Goal: Task Accomplishment & Management: Complete application form

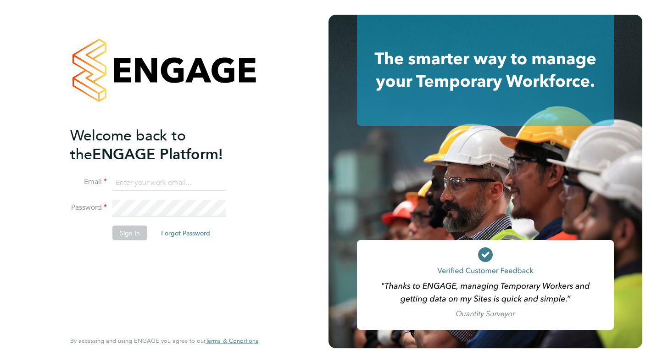
click at [156, 180] on input at bounding box center [168, 182] width 113 height 17
type input "[PERSON_NAME][EMAIL_ADDRESS][PERSON_NAME][DOMAIN_NAME]"
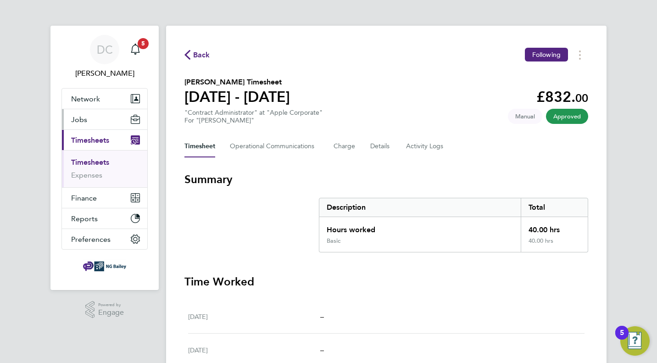
click at [81, 117] on span "Jobs" at bounding box center [79, 119] width 16 height 9
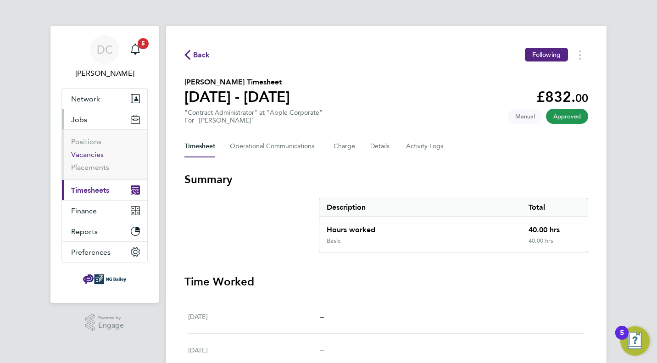
click at [86, 152] on link "Vacancies" at bounding box center [87, 154] width 33 height 9
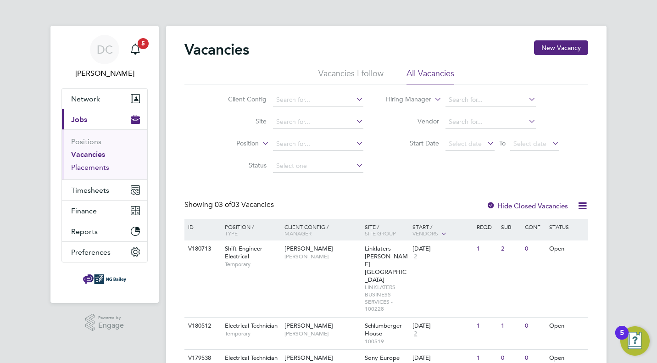
click at [84, 168] on link "Placements" at bounding box center [90, 167] width 38 height 9
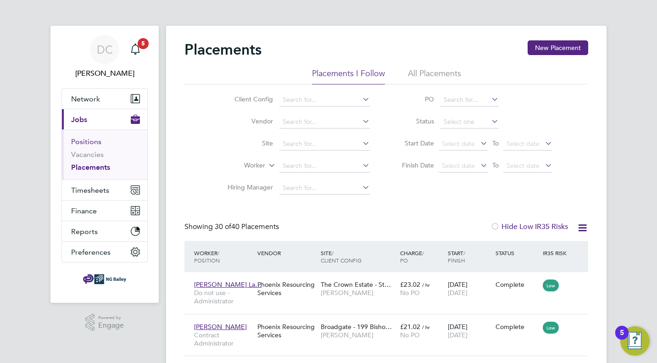
click at [89, 144] on link "Positions" at bounding box center [86, 141] width 30 height 9
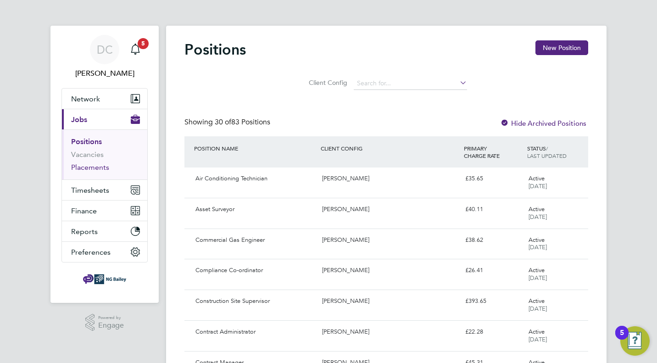
click at [82, 170] on link "Placements" at bounding box center [90, 167] width 38 height 9
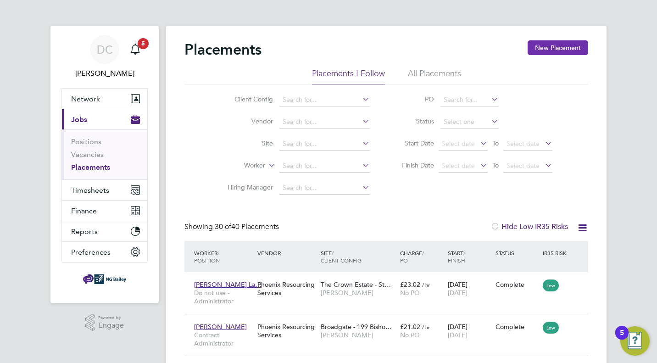
click at [535, 46] on button "New Placement" at bounding box center [558, 47] width 61 height 15
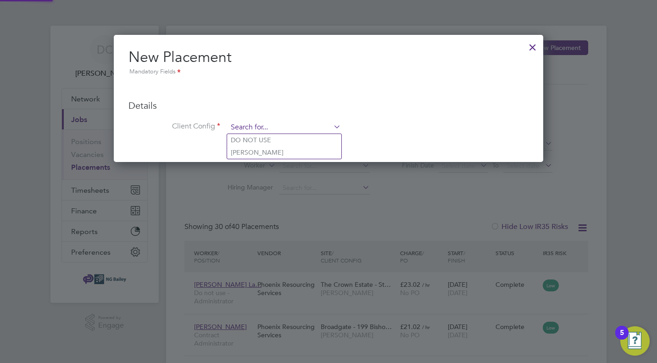
click at [297, 123] on input at bounding box center [284, 128] width 113 height 14
click at [297, 109] on h3 "Details" at bounding box center [328, 106] width 400 height 12
click at [275, 127] on input at bounding box center [284, 128] width 113 height 14
click at [238, 152] on li "NG Bailey" at bounding box center [284, 152] width 114 height 12
type input "NG Bailey"
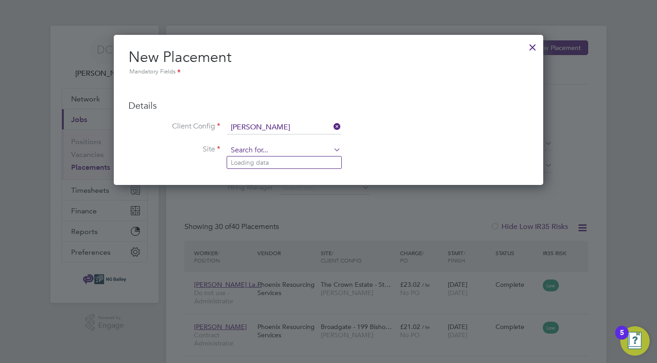
click at [239, 152] on input at bounding box center [284, 151] width 113 height 14
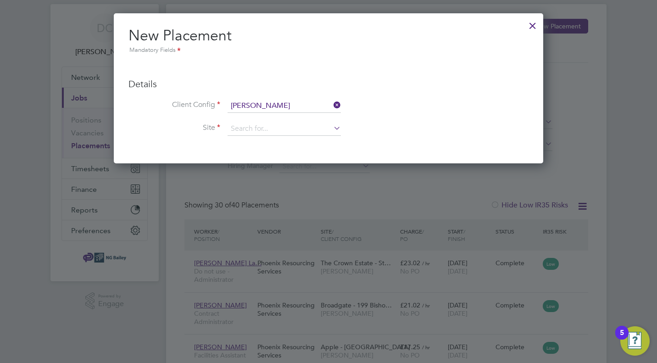
drag, startPoint x: 341, startPoint y: 257, endPoint x: 359, endPoint y: 295, distance: 41.3
click at [359, 296] on div at bounding box center [328, 181] width 657 height 363
click at [571, 67] on div at bounding box center [328, 181] width 657 height 363
click at [535, 26] on div at bounding box center [533, 23] width 17 height 17
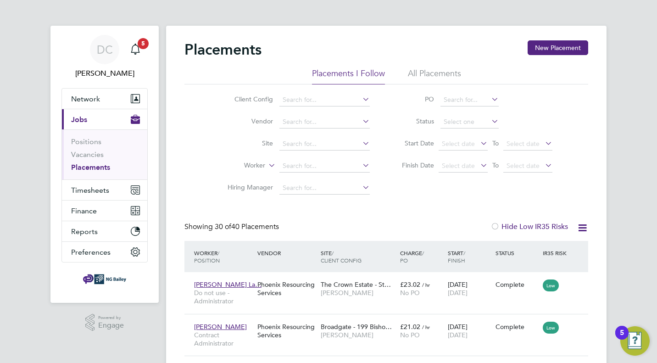
click at [128, 120] on button "Current page: Jobs" at bounding box center [104, 119] width 85 height 20
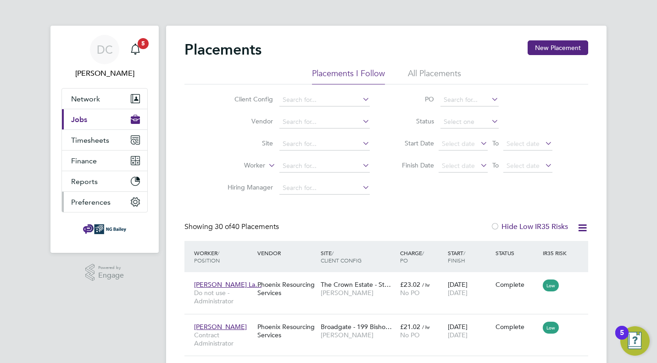
click at [91, 199] on span "Preferences" at bounding box center [90, 202] width 39 height 9
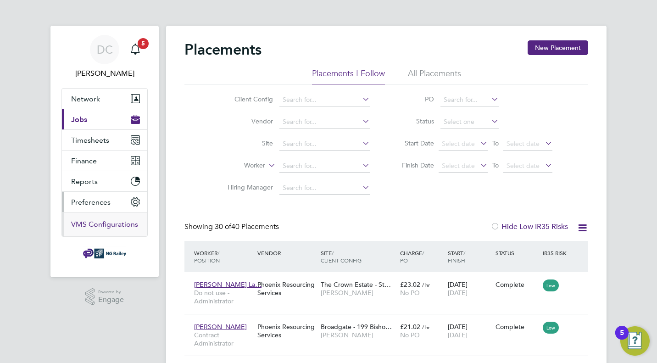
click at [88, 226] on link "VMS Configurations" at bounding box center [104, 224] width 67 height 9
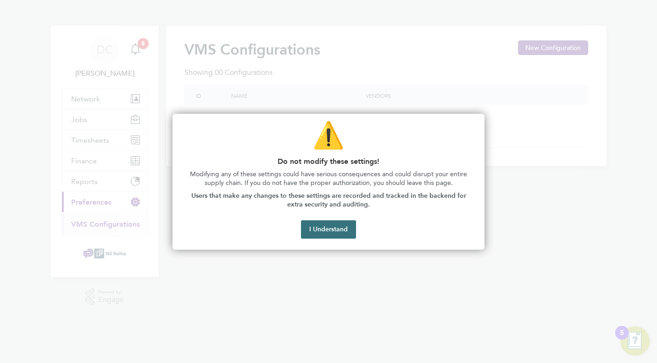
click at [342, 232] on button "I Understand" at bounding box center [328, 229] width 55 height 18
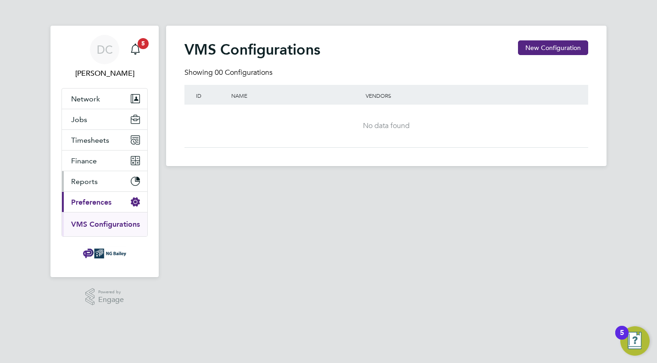
click at [88, 184] on span "Reports" at bounding box center [84, 181] width 27 height 9
click at [93, 167] on button "Finance" at bounding box center [104, 161] width 85 height 20
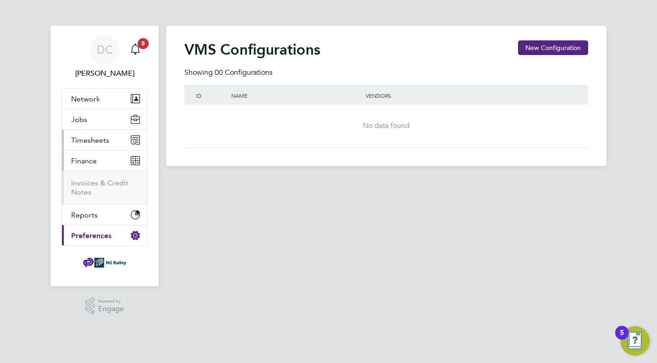
click at [98, 146] on button "Timesheets" at bounding box center [104, 140] width 85 height 20
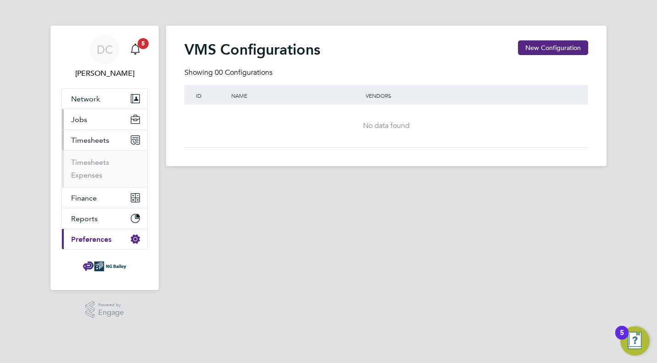
click at [102, 120] on button "Jobs" at bounding box center [104, 119] width 85 height 20
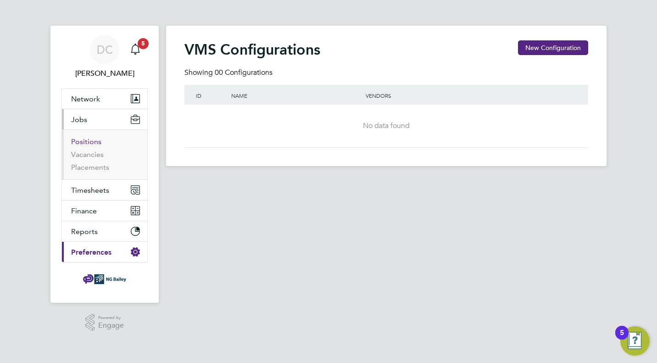
click at [90, 143] on link "Positions" at bounding box center [86, 141] width 30 height 9
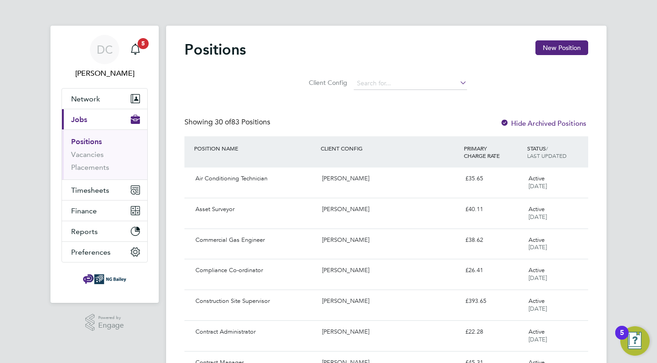
click at [101, 120] on button "Current page: Jobs" at bounding box center [104, 119] width 85 height 20
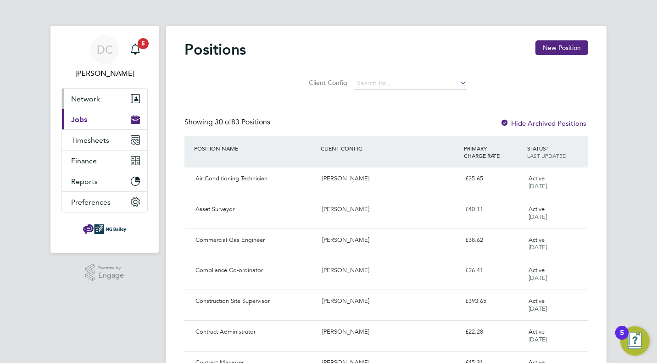
click at [106, 103] on button "Network" at bounding box center [104, 99] width 85 height 20
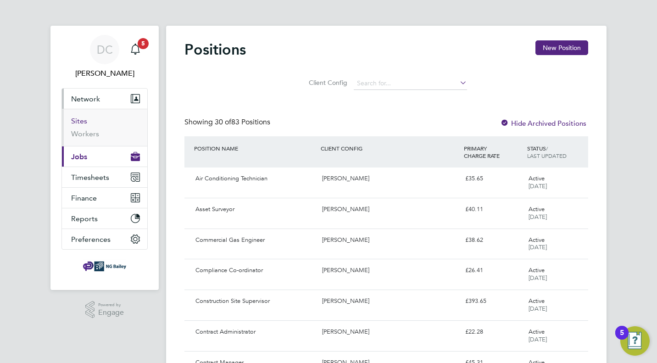
click at [80, 123] on link "Sites" at bounding box center [79, 121] width 16 height 9
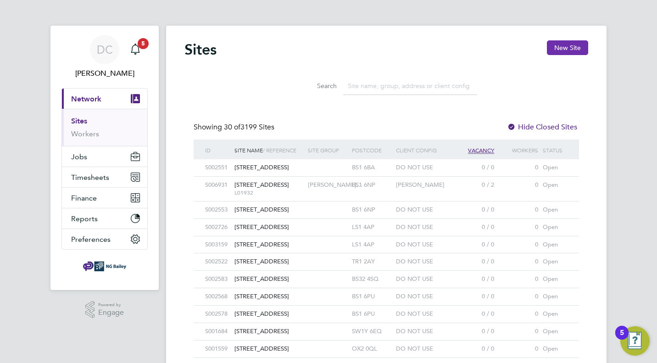
click at [572, 45] on button "New Site" at bounding box center [567, 47] width 41 height 15
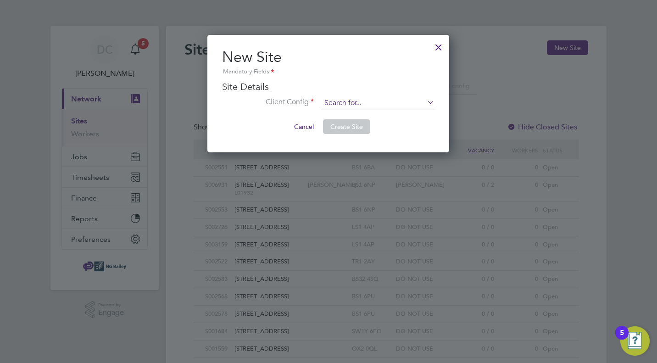
click at [375, 100] on input at bounding box center [377, 103] width 113 height 14
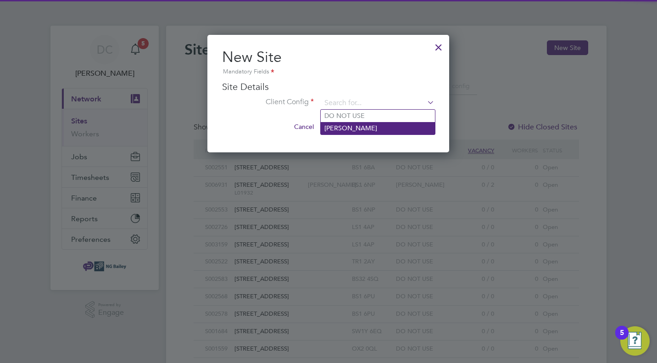
click at [347, 127] on li "NG Bailey" at bounding box center [378, 128] width 114 height 12
type input "NG Bailey"
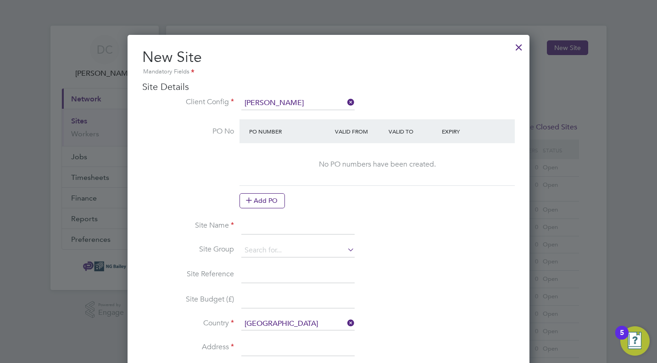
click at [270, 227] on input at bounding box center [297, 226] width 113 height 17
click at [374, 220] on li "Site Name 99-121 Kensington High Street" at bounding box center [328, 231] width 373 height 26
click at [341, 226] on input "99-121 Kensington High Street" at bounding box center [297, 226] width 113 height 17
click at [350, 229] on input "99-121 Kensington High Street" at bounding box center [297, 226] width 113 height 17
drag, startPoint x: 351, startPoint y: 224, endPoint x: 240, endPoint y: 227, distance: 111.1
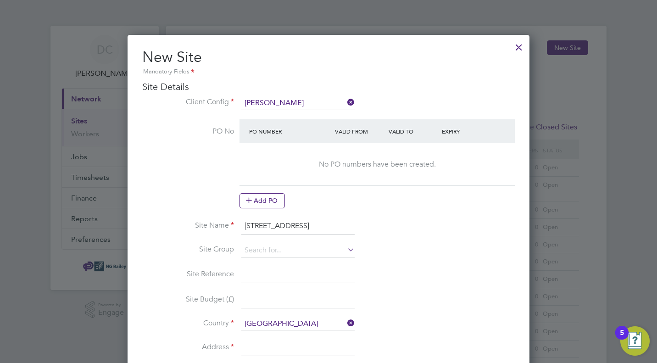
click at [239, 226] on li "Site Name 99-121 Kensington High Street" at bounding box center [328, 231] width 373 height 26
type input "1 Derry Street"
click at [285, 253] on input at bounding box center [297, 251] width 113 height 14
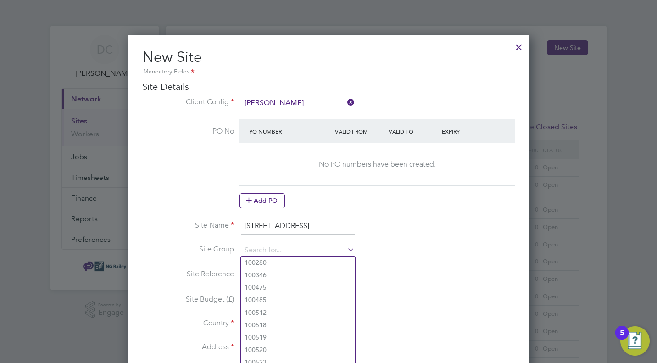
click at [388, 248] on li "Site Group" at bounding box center [328, 255] width 373 height 23
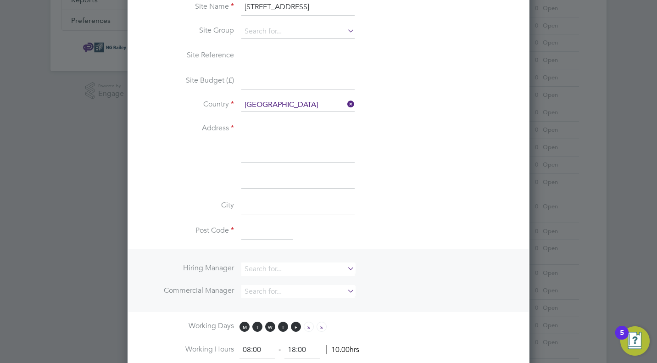
scroll to position [237, 0]
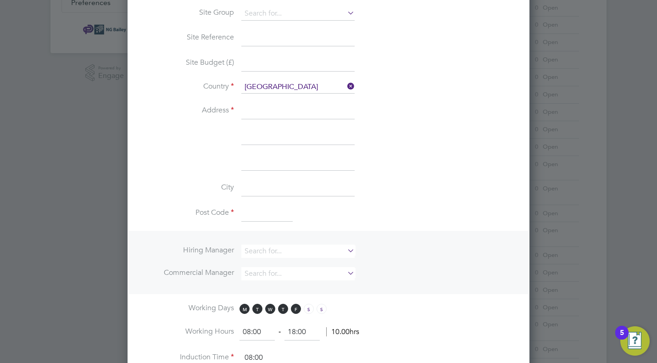
click at [277, 211] on input at bounding box center [266, 214] width 51 height 17
type input "W8 5HY"
click at [316, 221] on li "Post Code W8 5HY" at bounding box center [328, 219] width 373 height 26
click at [290, 255] on input at bounding box center [297, 251] width 113 height 13
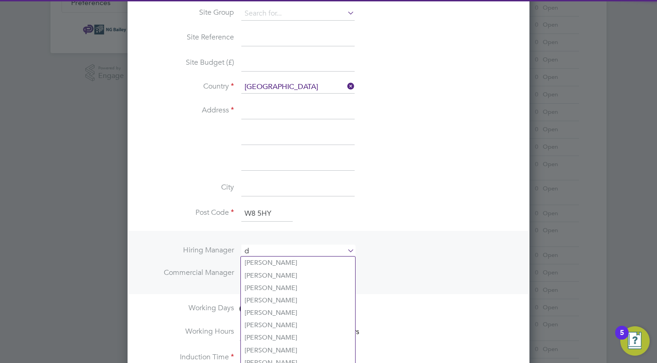
scroll to position [813, 402]
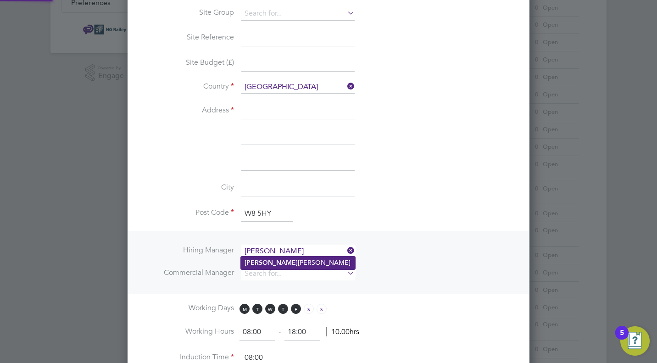
click at [293, 261] on li "Danielle Cole" at bounding box center [298, 263] width 114 height 12
type input "Danielle Cole"
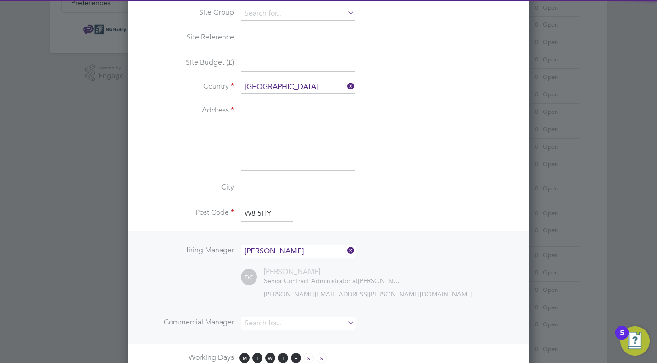
scroll to position [863, 402]
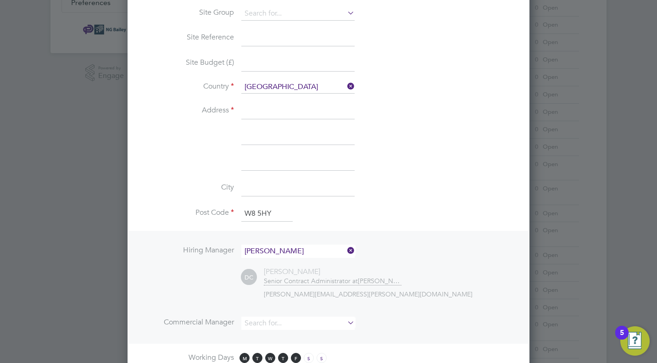
click at [196, 275] on ul "Hiring Manager Danielle Cole DC Danielle Cole Senior Contract Administrator at …" at bounding box center [328, 292] width 373 height 95
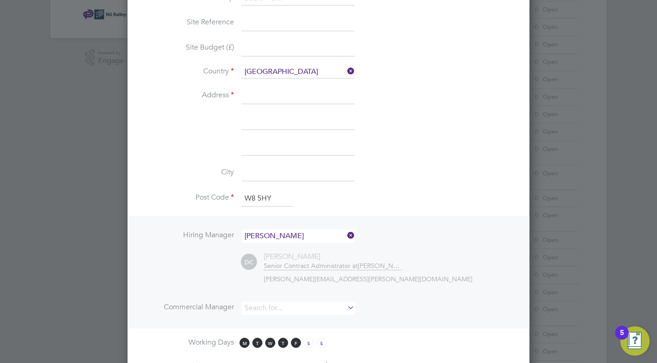
scroll to position [255, 0]
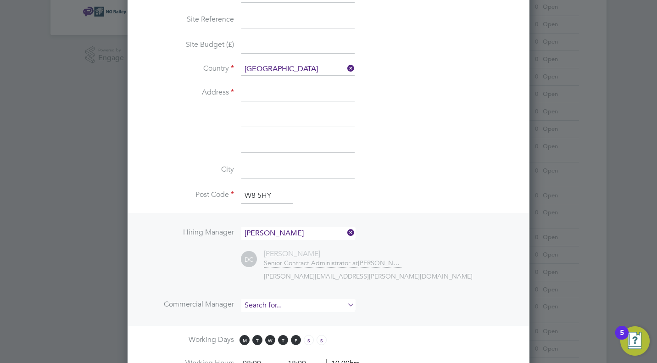
click at [254, 305] on input at bounding box center [297, 305] width 113 height 13
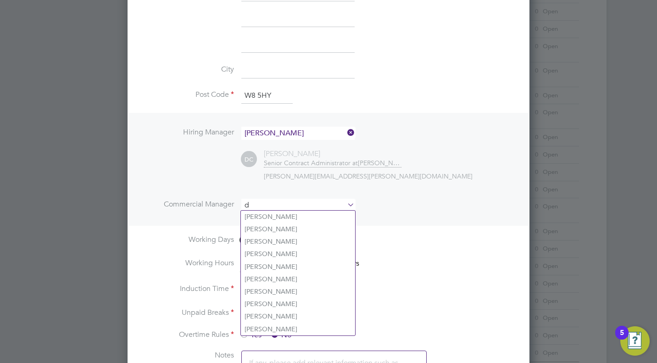
scroll to position [863, 402]
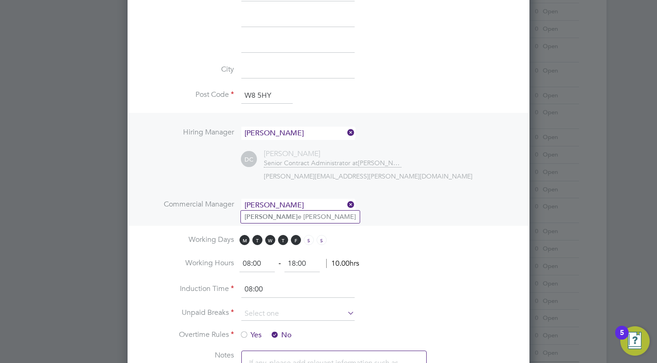
type input "daniell"
click at [346, 203] on icon at bounding box center [346, 204] width 0 height 13
click at [441, 218] on li "Commercial Manager" at bounding box center [328, 210] width 373 height 22
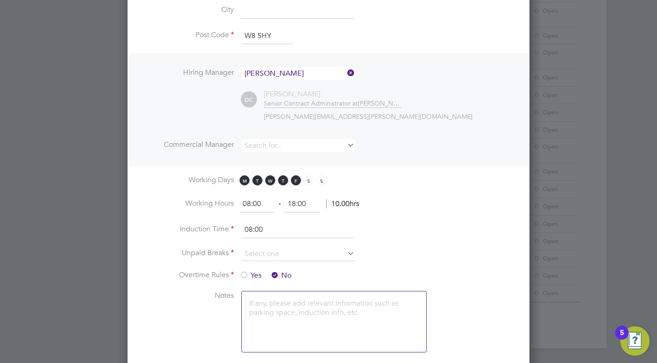
scroll to position [419, 0]
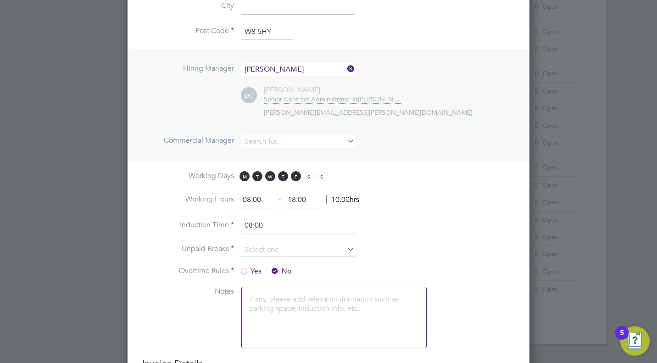
click at [296, 196] on input "18:00" at bounding box center [302, 200] width 35 height 17
type input "17:00"
click at [341, 214] on li "Working Hours 08:00 ‐ 17:00 10.00hrs" at bounding box center [328, 205] width 373 height 26
click at [285, 243] on input at bounding box center [297, 250] width 113 height 14
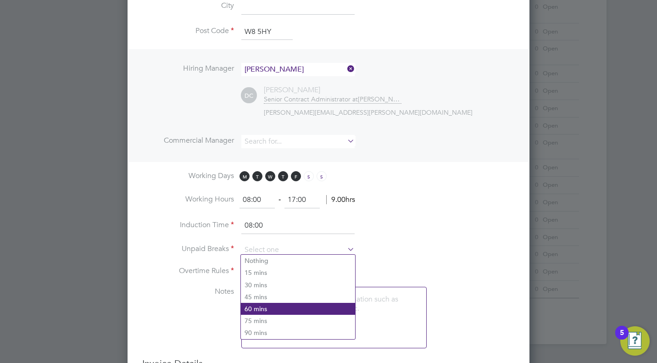
click at [265, 312] on li "60 mins" at bounding box center [298, 309] width 114 height 12
type input "60 mins"
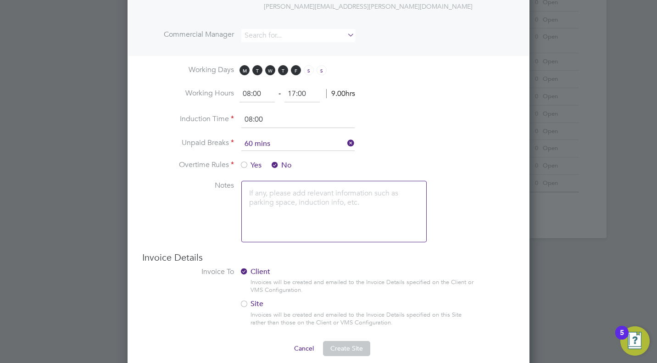
scroll to position [534, 0]
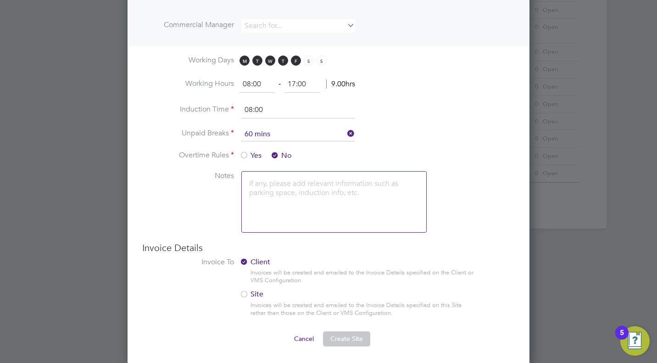
click at [252, 294] on label "Site" at bounding box center [353, 295] width 227 height 10
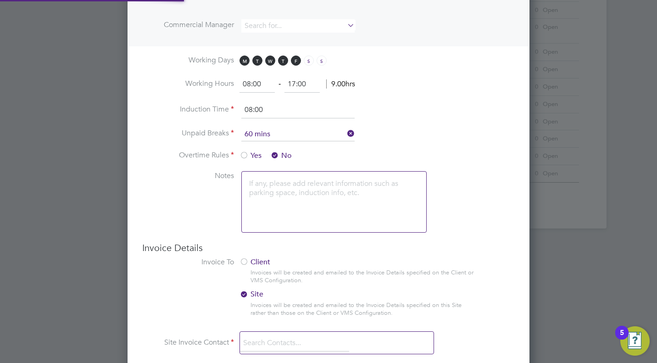
scroll to position [1020, 402]
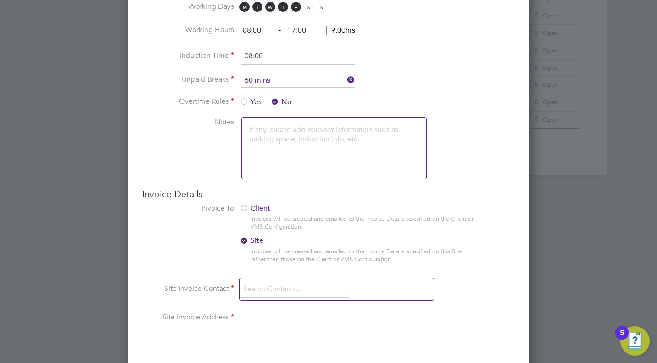
click at [262, 206] on label "Client" at bounding box center [353, 209] width 227 height 10
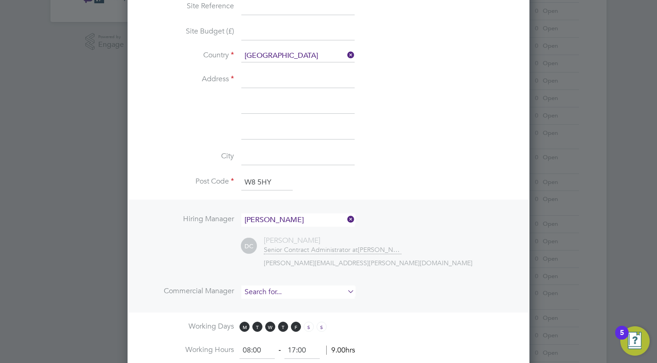
scroll to position [202, 0]
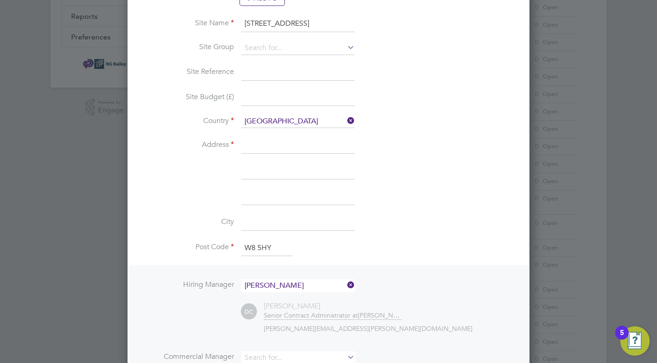
click at [314, 145] on input at bounding box center [297, 145] width 113 height 17
drag, startPoint x: 299, startPoint y: 27, endPoint x: 239, endPoint y: 26, distance: 60.1
click at [239, 26] on li "Site Name 1 Derry Street" at bounding box center [328, 29] width 373 height 26
click at [257, 146] on input at bounding box center [297, 145] width 113 height 17
paste input "1 Derry Street"
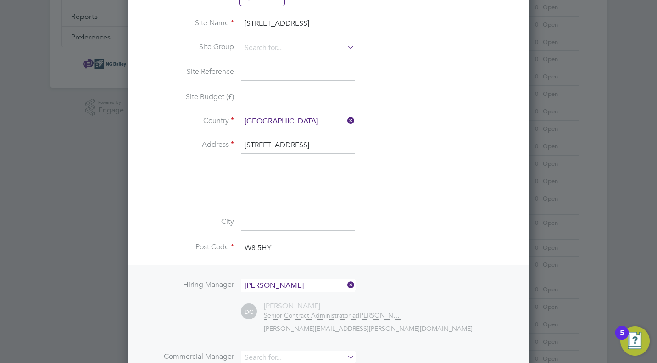
type input "1 Derry Street"
click at [471, 153] on li "Address 1 Derry Street" at bounding box center [328, 150] width 373 height 26
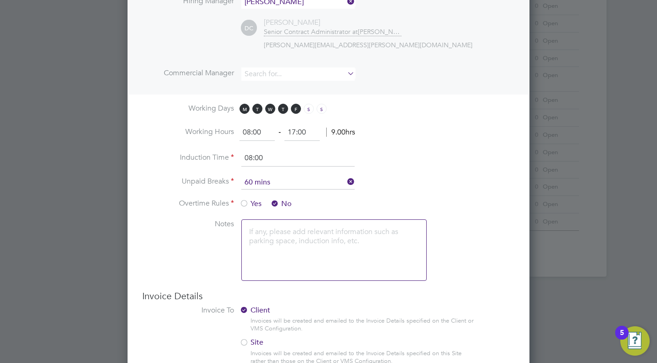
scroll to position [534, 0]
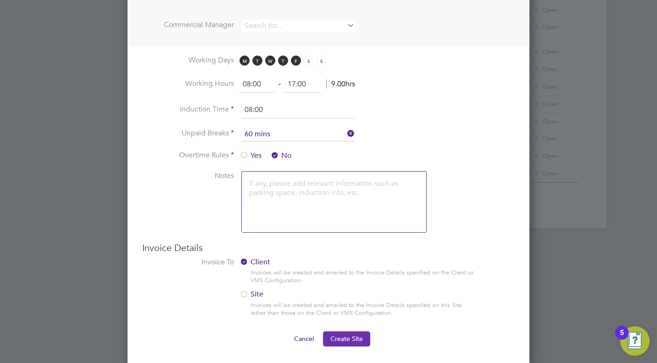
click at [347, 338] on span "Create Site" at bounding box center [346, 339] width 33 height 8
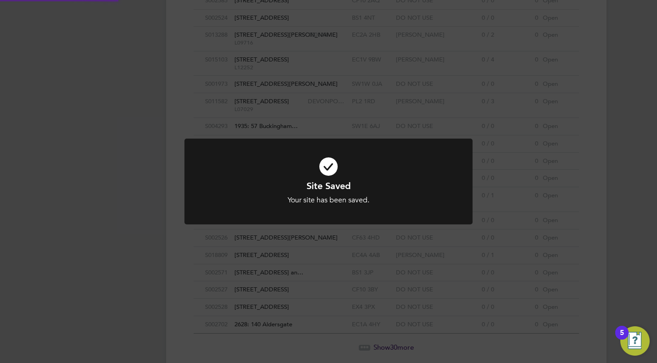
scroll to position [5, 5]
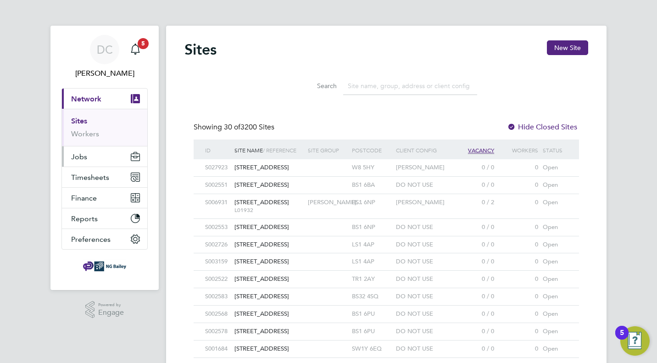
click at [90, 159] on button "Jobs" at bounding box center [104, 156] width 85 height 20
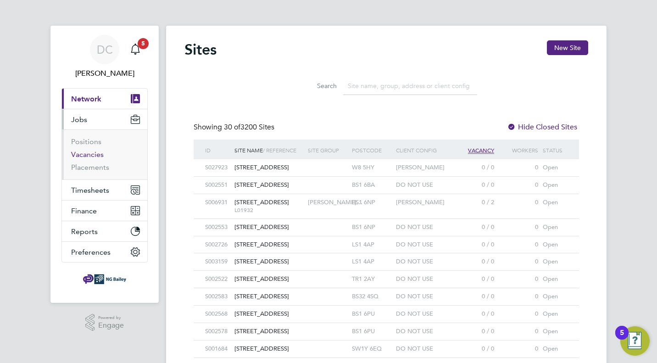
click at [96, 154] on link "Vacancies" at bounding box center [87, 154] width 33 height 9
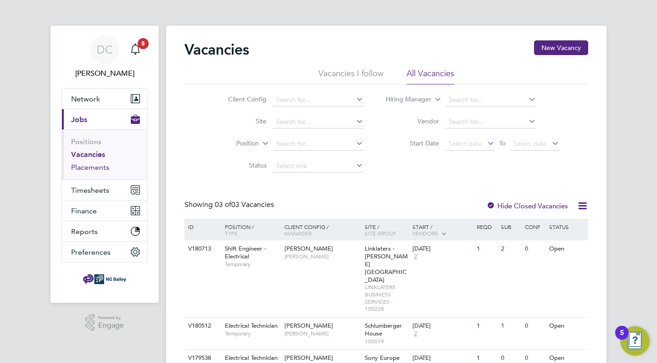
click at [90, 172] on link "Placements" at bounding box center [90, 167] width 38 height 9
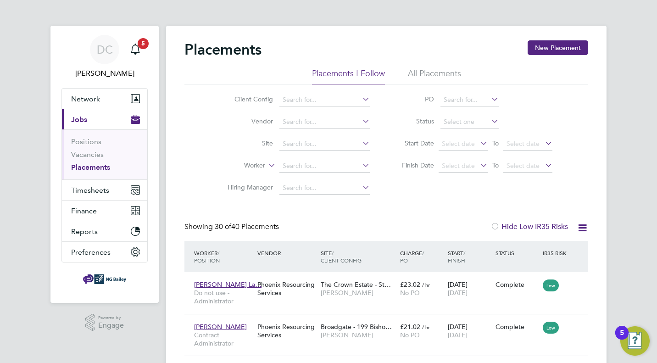
click at [441, 195] on div "Client Config Vendor Site Worker Hiring Manager PO Status Start Date Select dat…" at bounding box center [386, 141] width 404 height 115
